Goal: Navigation & Orientation: Find specific page/section

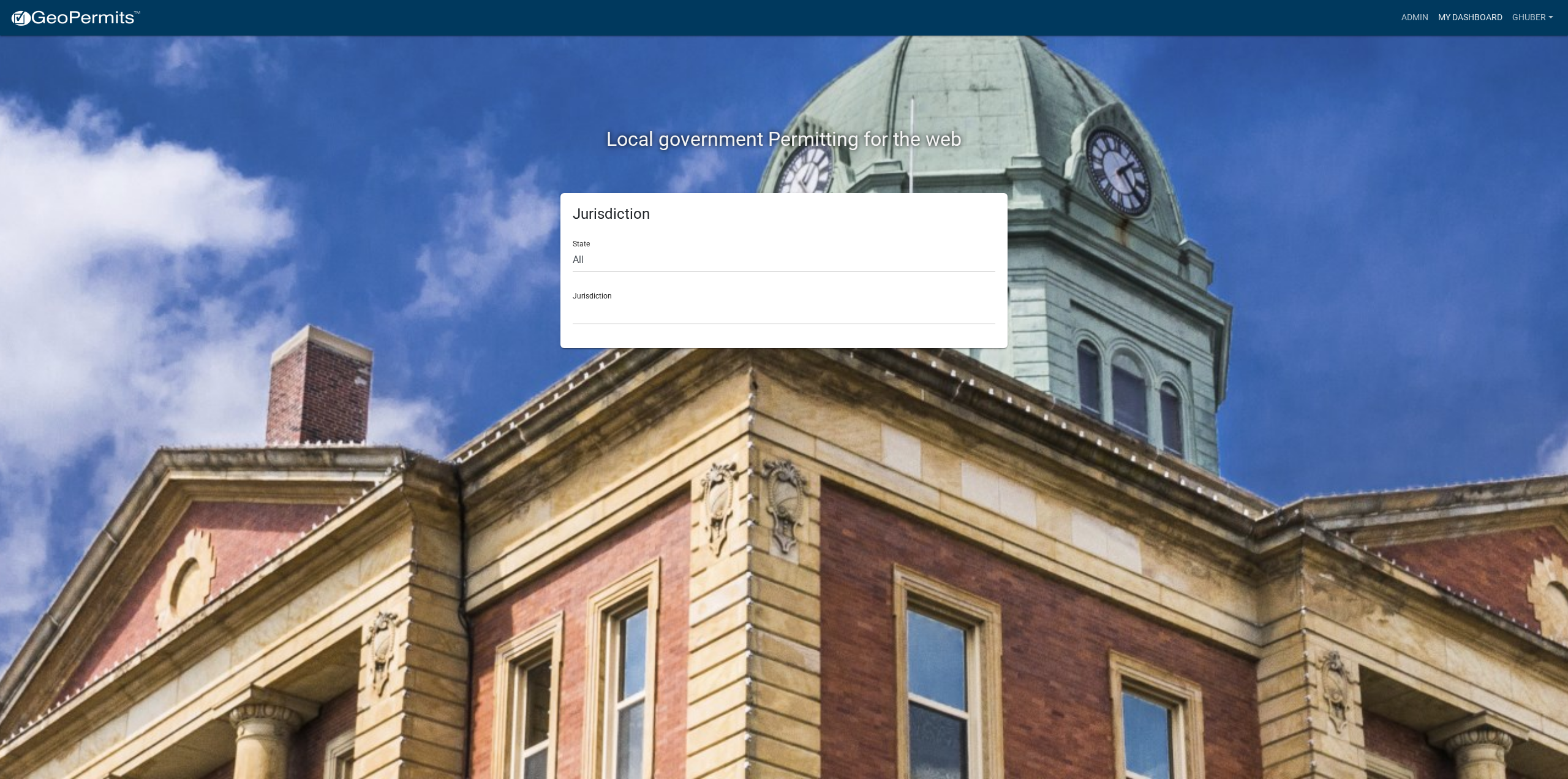
click at [1468, 13] on link "My Dashboard" at bounding box center [1469, 17] width 74 height 23
